Goal: Transaction & Acquisition: Obtain resource

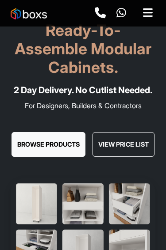
scroll to position [26, 0]
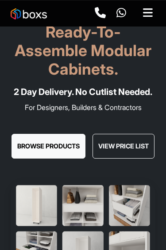
click at [144, 158] on button "View Price List" at bounding box center [123, 146] width 62 height 25
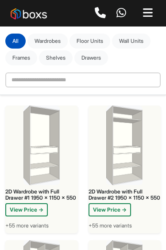
click at [38, 207] on button "View Price →" at bounding box center [26, 209] width 42 height 13
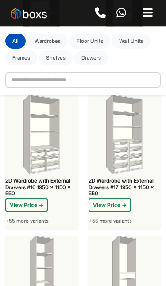
scroll to position [1672, 0]
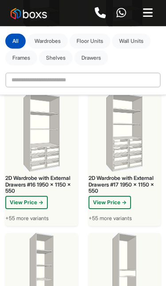
click at [126, 209] on button "View Price →" at bounding box center [109, 202] width 42 height 13
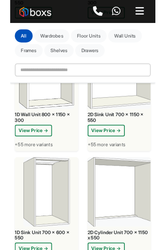
scroll to position [2950, 0]
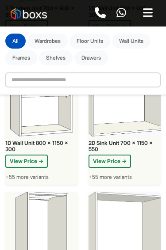
click at [49, 38] on button "Wardrobes" at bounding box center [47, 41] width 40 height 15
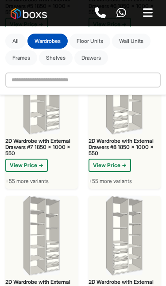
scroll to position [1169, 0]
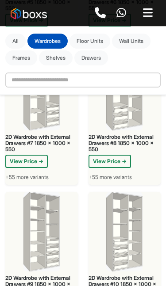
click at [90, 34] on button "Floor Units" at bounding box center [89, 41] width 41 height 15
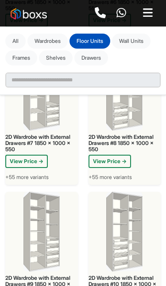
scroll to position [0, 0]
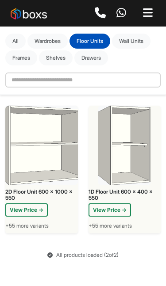
click at [47, 27] on div "**********" at bounding box center [83, 60] width 166 height 68
click at [49, 43] on button "Wardrobes" at bounding box center [47, 41] width 40 height 15
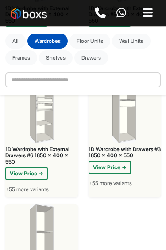
click at [126, 161] on button "View Price →" at bounding box center [109, 167] width 42 height 13
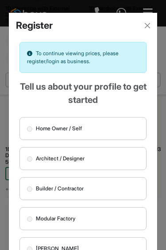
click at [151, 20] on button "Close" at bounding box center [147, 25] width 12 height 12
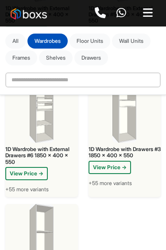
click at [122, 161] on button "View Price →" at bounding box center [109, 167] width 42 height 13
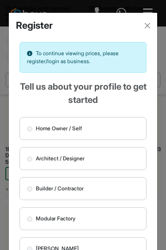
click at [149, 20] on button "Close" at bounding box center [147, 25] width 12 height 12
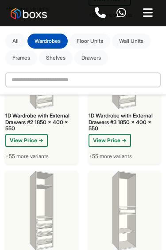
click at [127, 134] on button "View Price →" at bounding box center [109, 140] width 42 height 13
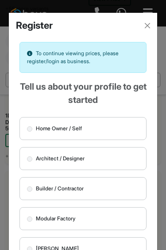
scroll to position [0, 0]
click at [152, 22] on button "Close" at bounding box center [147, 25] width 12 height 12
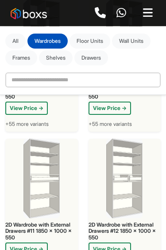
scroll to position [1347, 0]
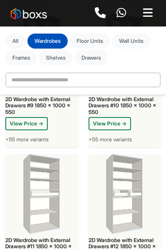
click at [16, 35] on button "All" at bounding box center [15, 41] width 20 height 15
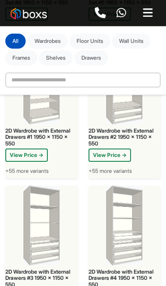
scroll to position [734, 0]
click at [126, 162] on button "View Price →" at bounding box center [109, 154] width 42 height 13
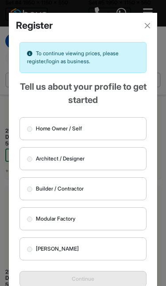
click at [152, 21] on button "Close" at bounding box center [147, 25] width 12 height 12
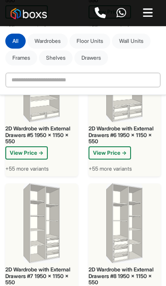
scroll to position [1018, 0]
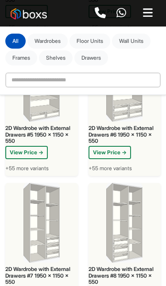
click at [130, 159] on button "View Price →" at bounding box center [109, 152] width 42 height 13
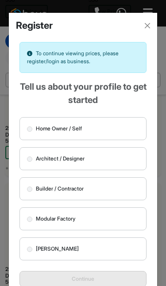
click at [119, 158] on label "Architect / Designer" at bounding box center [82, 158] width 127 height 23
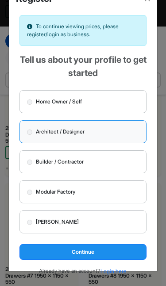
click at [115, 249] on button "Continue" at bounding box center [82, 252] width 127 height 16
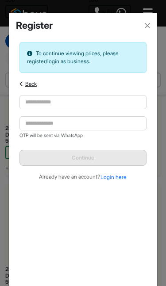
scroll to position [0, 0]
click at [151, 15] on div "Register" at bounding box center [83, 22] width 148 height 19
click at [153, 20] on button "Close" at bounding box center [147, 25] width 12 height 12
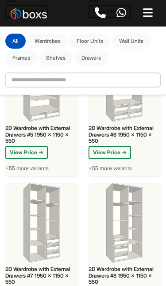
click at [94, 159] on button "View Price →" at bounding box center [109, 152] width 42 height 13
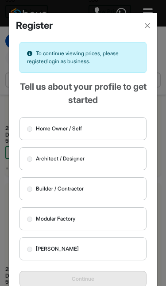
click at [156, 21] on div "Register" at bounding box center [83, 22] width 148 height 19
click at [146, 23] on button "Close" at bounding box center [147, 25] width 12 height 12
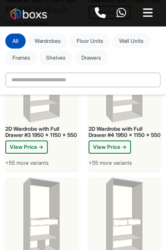
scroll to position [181, 0]
